Goal: Task Accomplishment & Management: Manage account settings

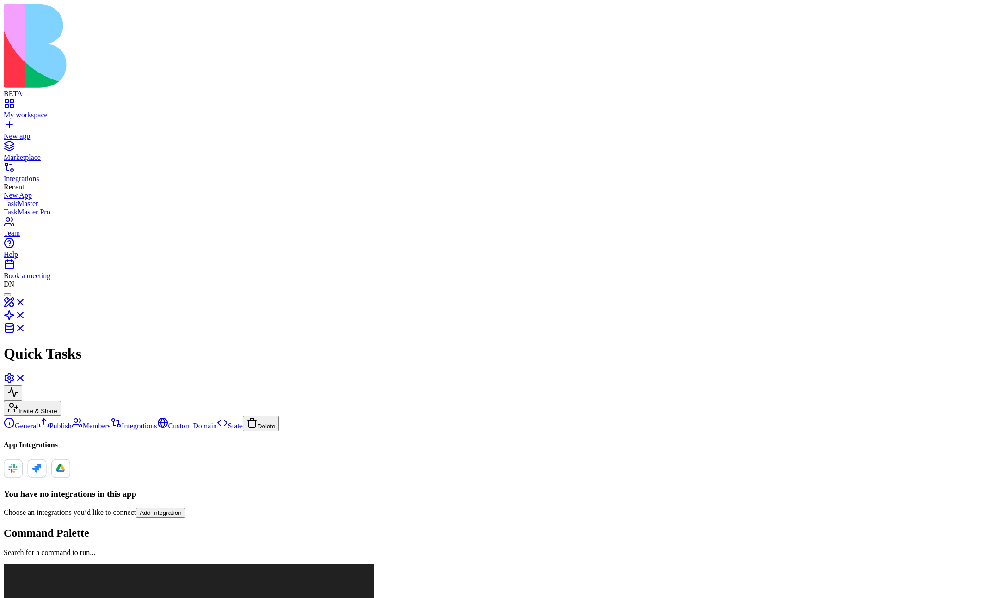
click at [38, 422] on link "General" at bounding box center [21, 426] width 35 height 8
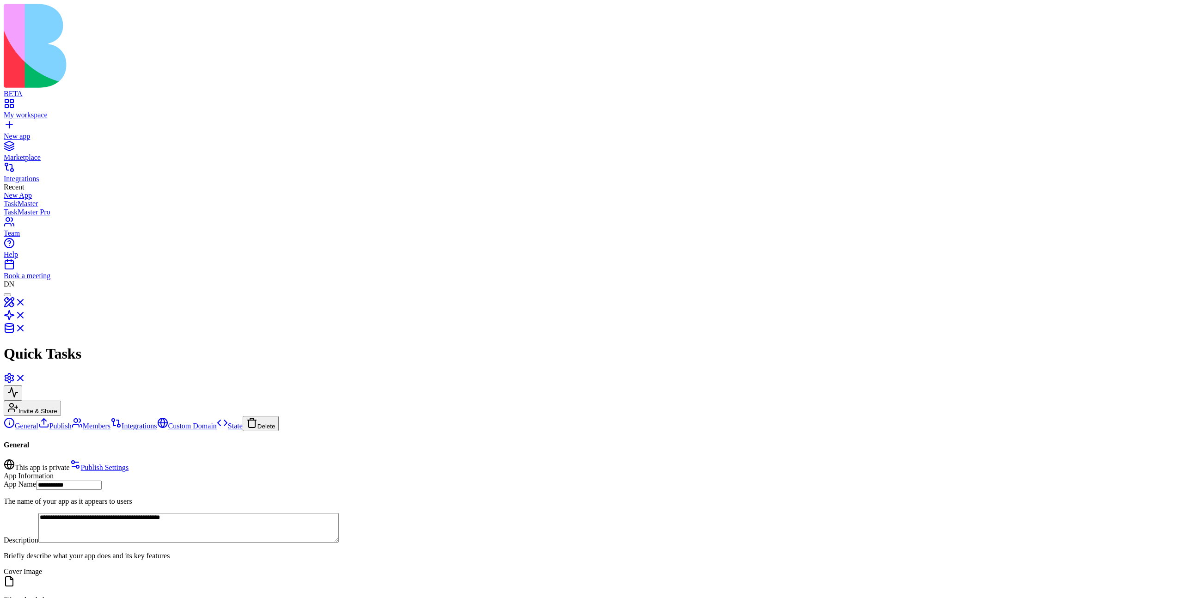
click at [198, 288] on header "Quick Tasks Invite & Share" at bounding box center [591, 352] width 1174 height 128
